Goal: Task Accomplishment & Management: Complete application form

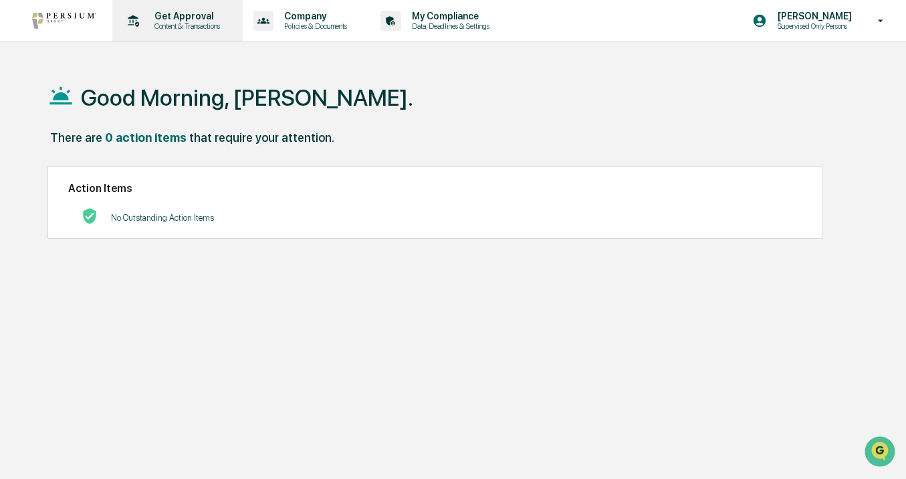
click at [156, 15] on p "Get Approval" at bounding box center [185, 16] width 83 height 11
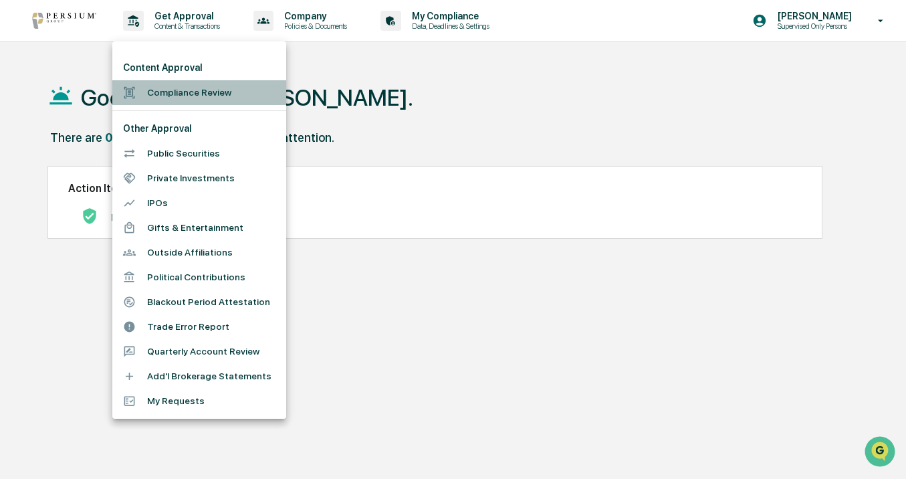
click at [231, 98] on li "Compliance Review" at bounding box center [199, 92] width 174 height 25
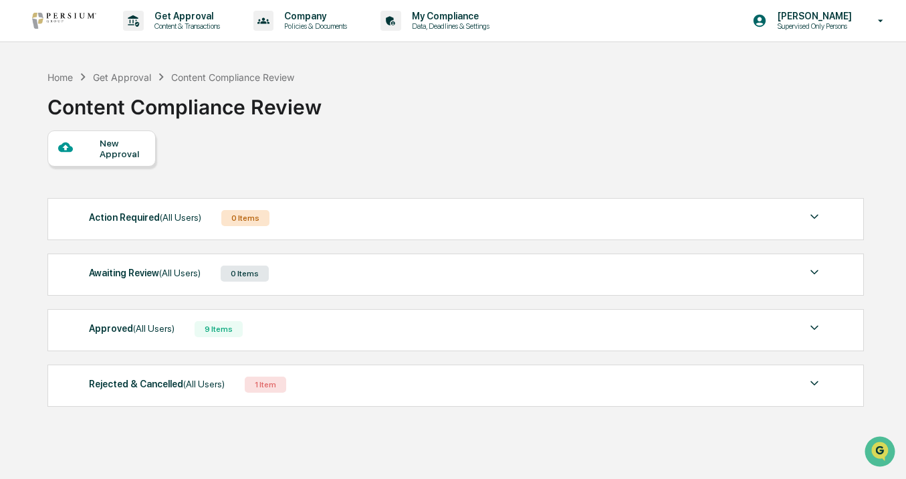
click at [140, 150] on div "New Approval" at bounding box center [122, 148] width 45 height 21
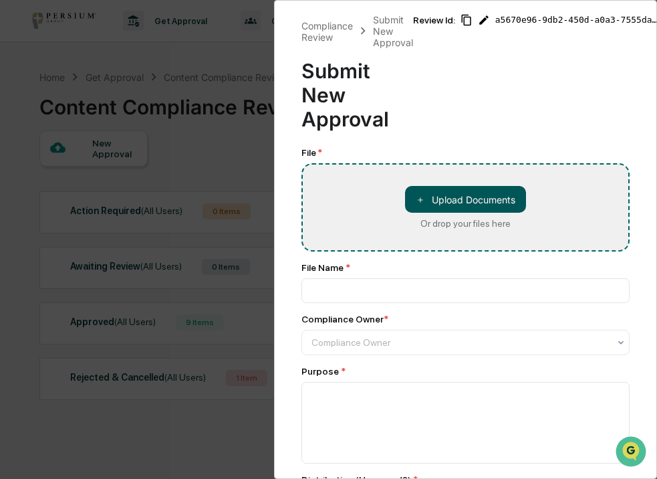
type input "**********"
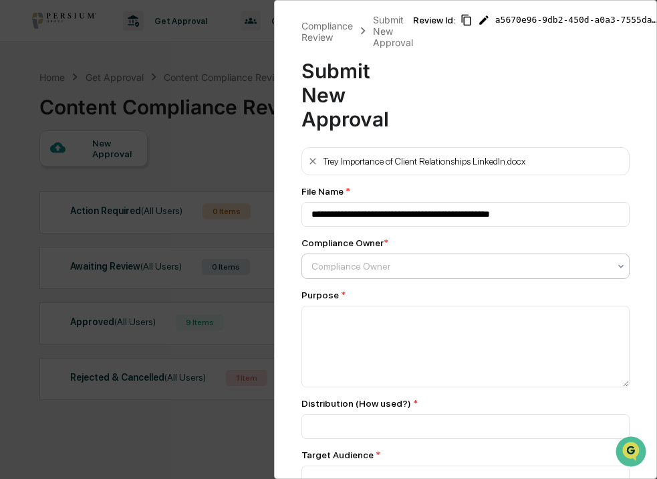
click at [460, 277] on div "Compliance Owner" at bounding box center [466, 265] width 329 height 25
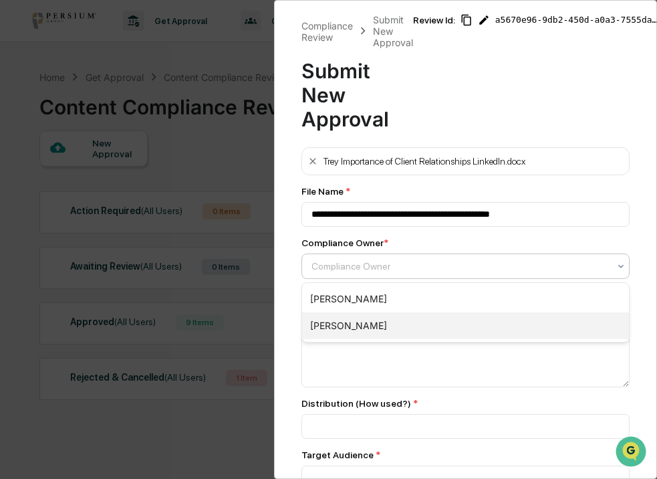
click at [450, 315] on div "[PERSON_NAME]" at bounding box center [466, 325] width 328 height 27
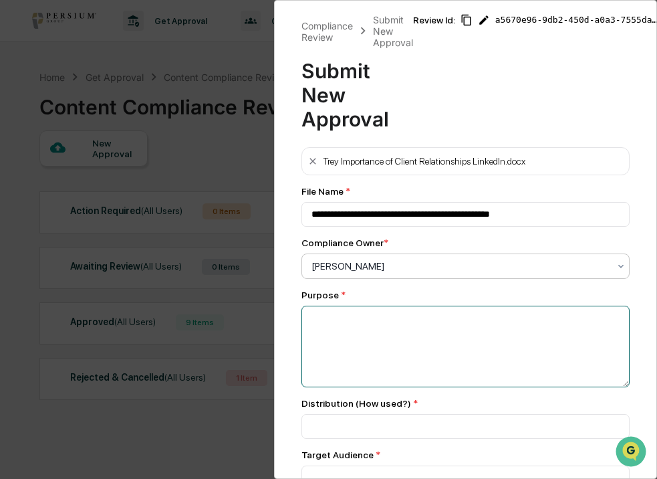
click at [450, 315] on textarea at bounding box center [466, 347] width 329 height 82
type textarea "*"
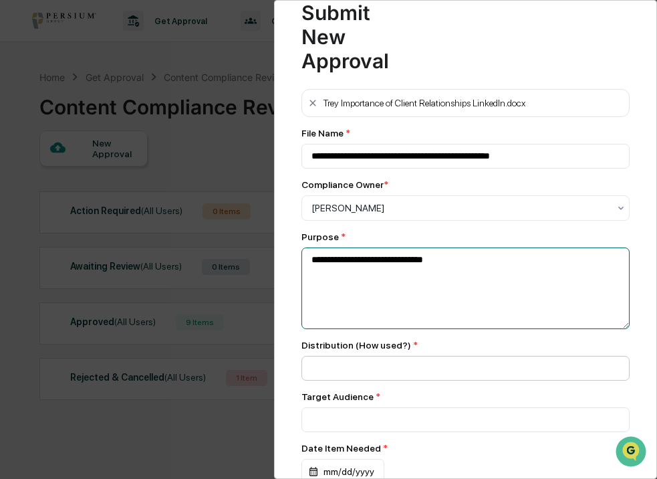
type textarea "**********"
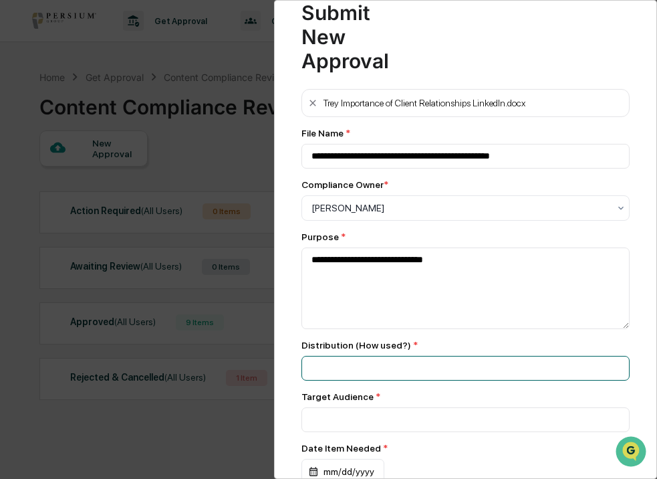
click at [377, 366] on input at bounding box center [466, 368] width 329 height 25
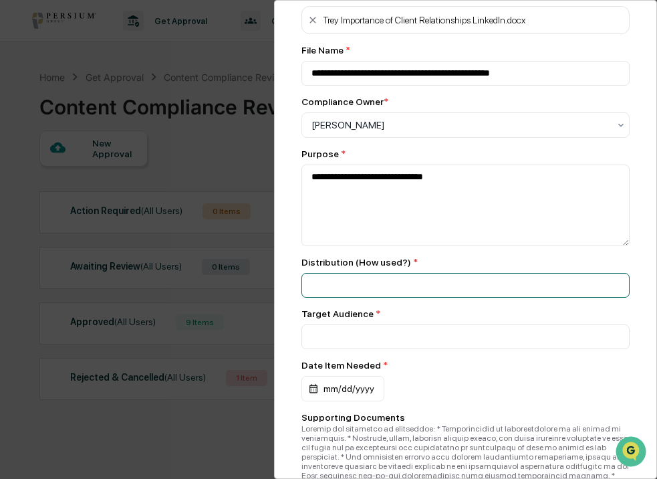
scroll to position [177, 0]
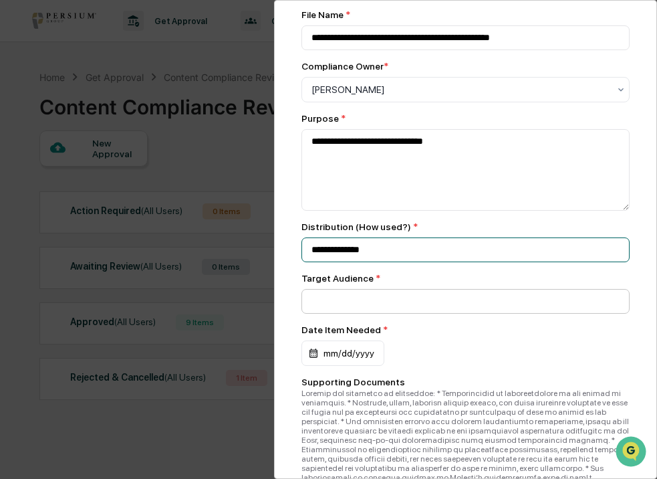
type input "**********"
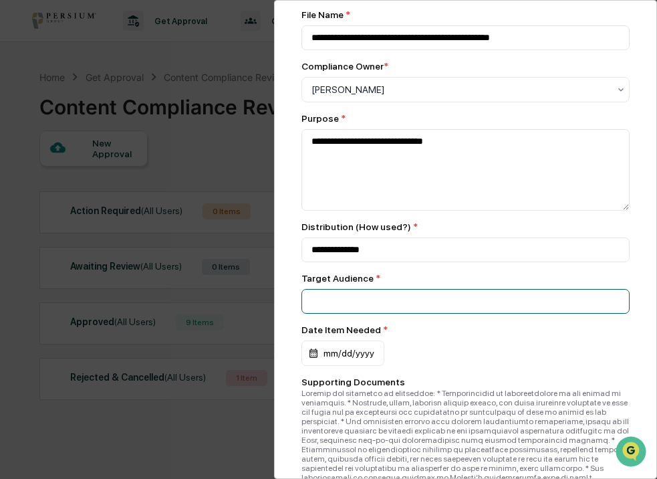
click at [366, 296] on input at bounding box center [466, 301] width 329 height 25
type input "**********"
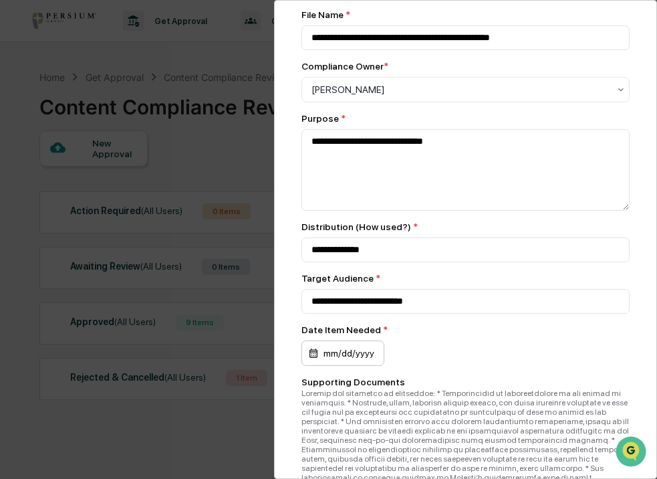
click at [359, 356] on div "mm/dd/yyyy" at bounding box center [343, 352] width 83 height 25
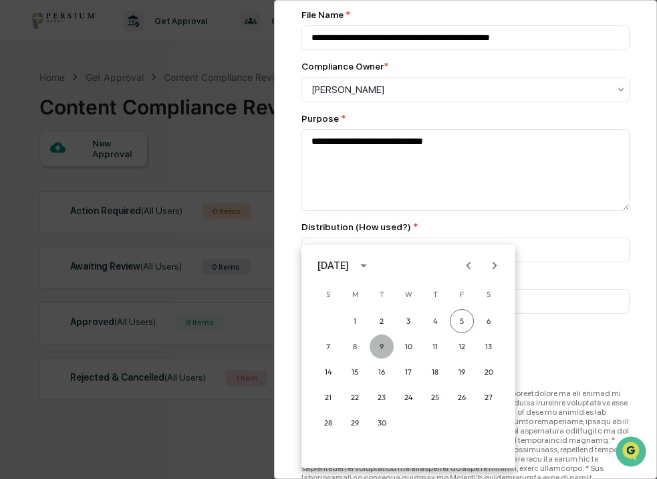
click at [379, 352] on button "9" at bounding box center [382, 346] width 24 height 24
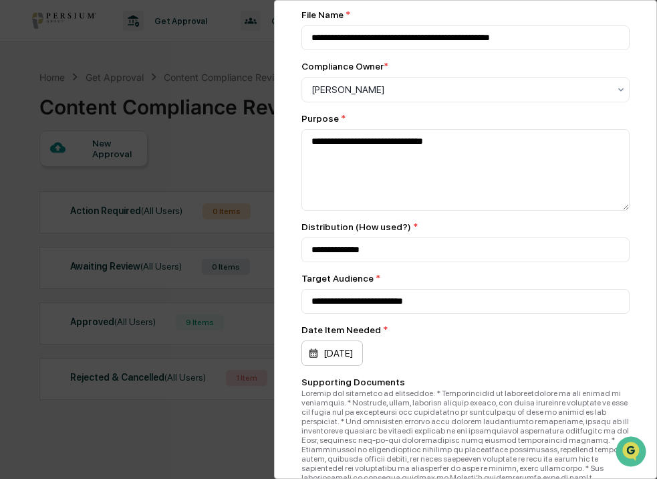
click at [363, 354] on div "[DATE]" at bounding box center [333, 352] width 62 height 25
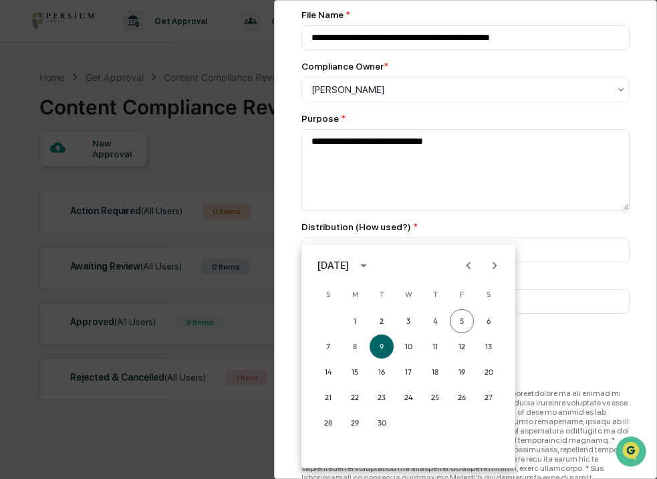
click at [581, 350] on div at bounding box center [328, 239] width 657 height 479
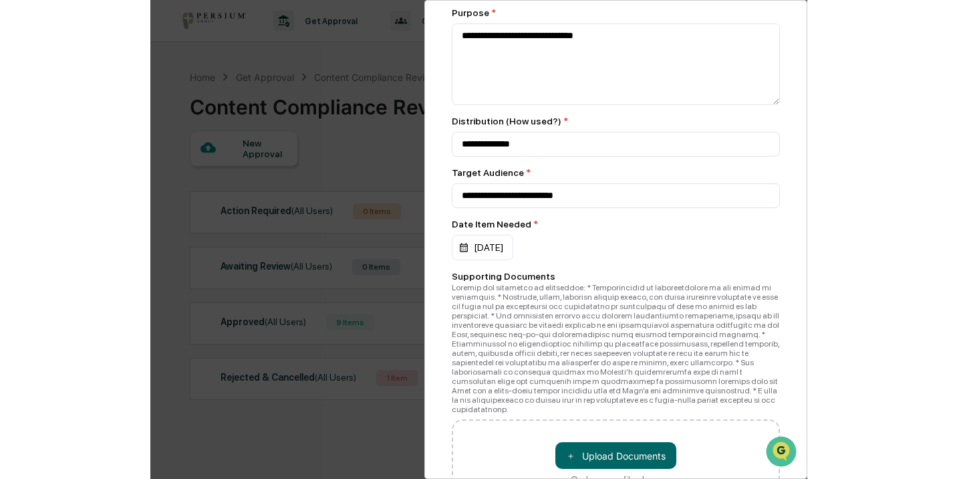
scroll to position [373, 0]
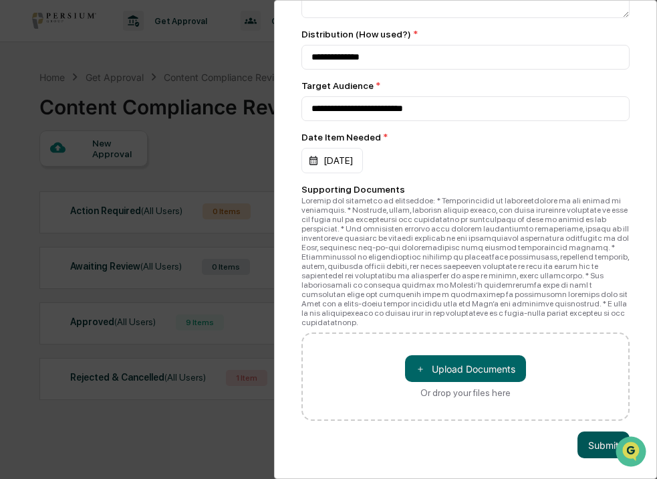
click at [584, 441] on button "Submit" at bounding box center [604, 444] width 52 height 27
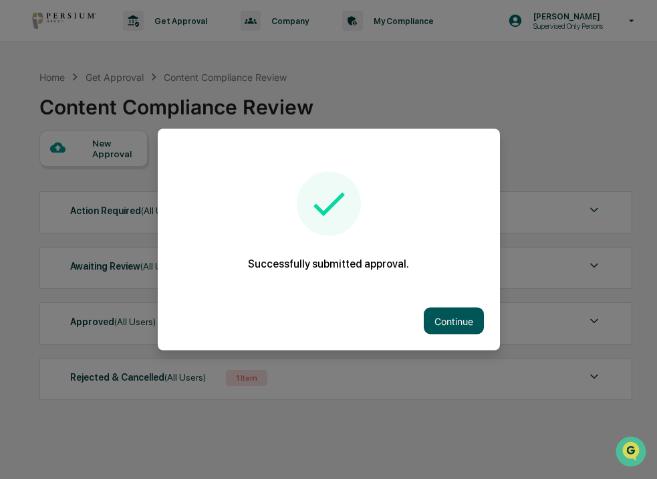
click at [463, 319] on button "Continue" at bounding box center [454, 321] width 60 height 27
